Goal: Check status: Check status

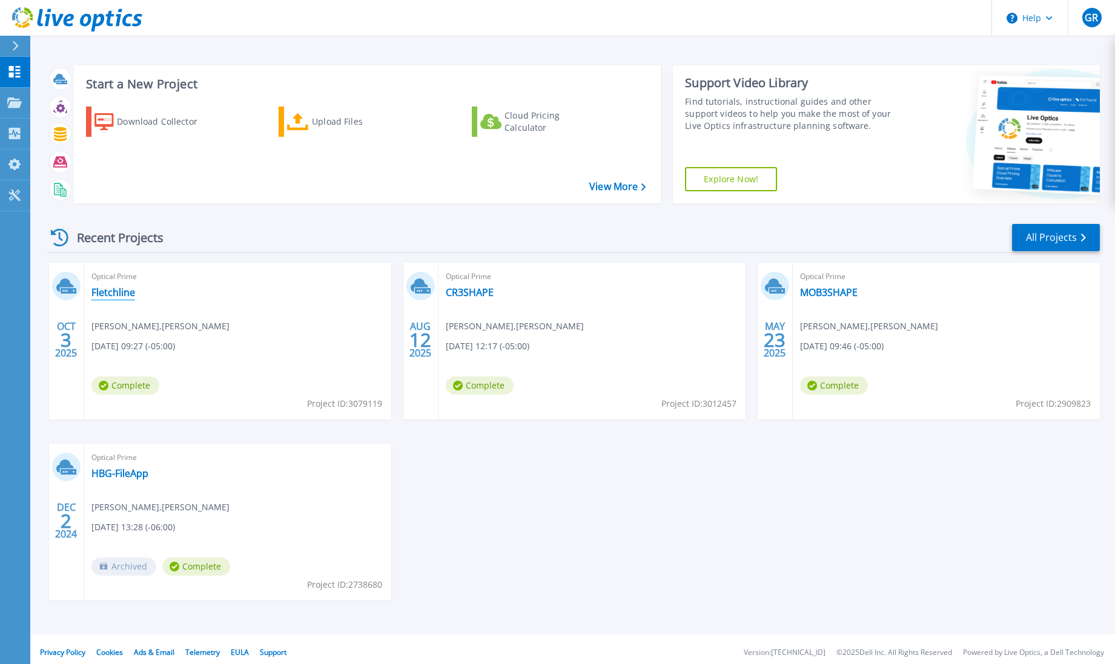
click at [110, 295] on link "Fletchline" at bounding box center [113, 292] width 44 height 12
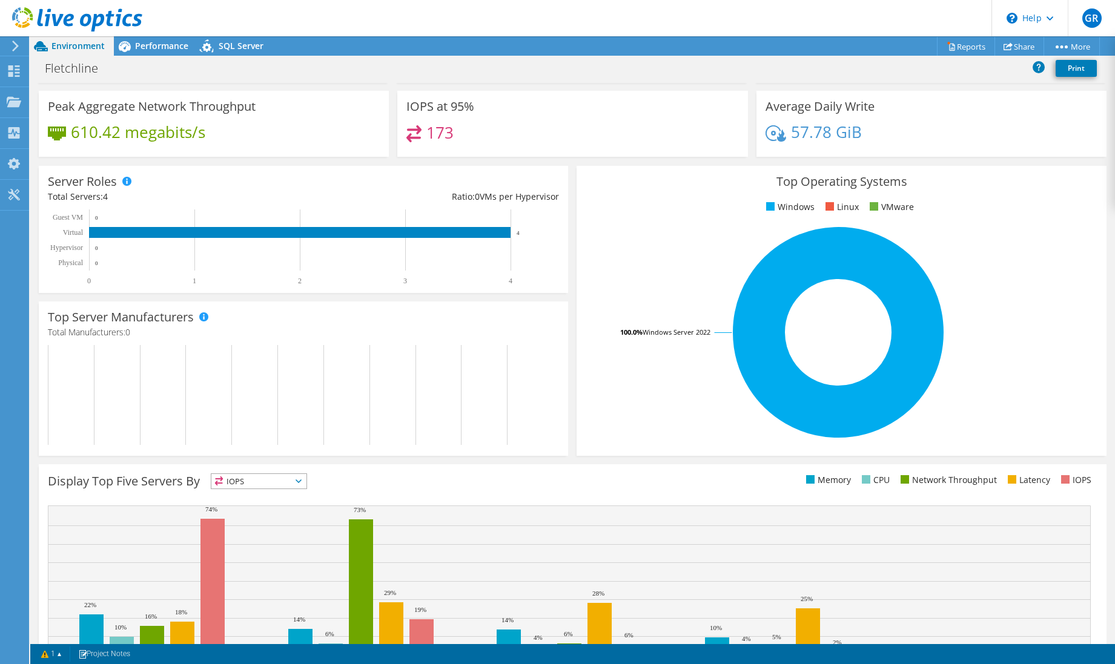
scroll to position [144, 0]
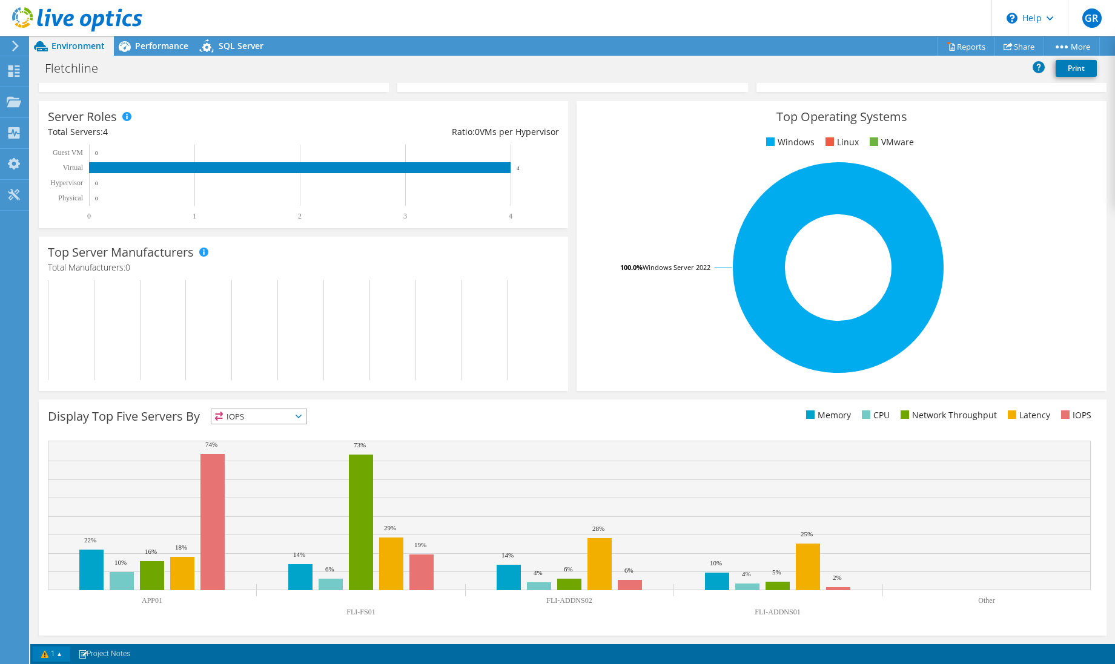
click at [62, 651] on link "1" at bounding box center [52, 654] width 38 height 15
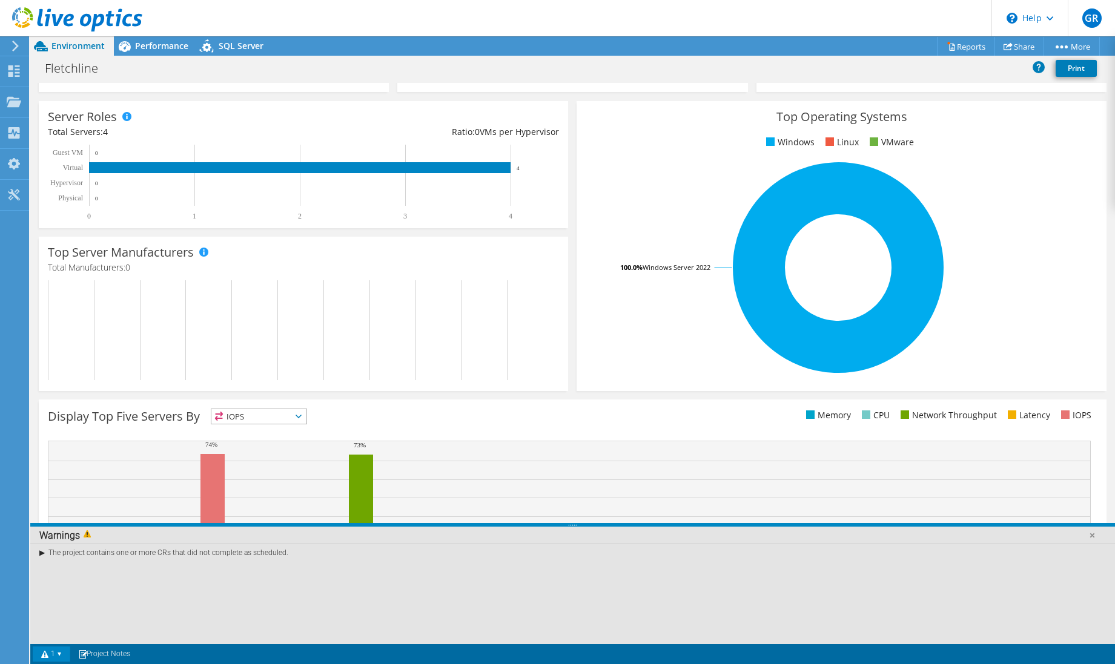
click at [62, 651] on link "1" at bounding box center [52, 654] width 38 height 15
